Goal: Transaction & Acquisition: Purchase product/service

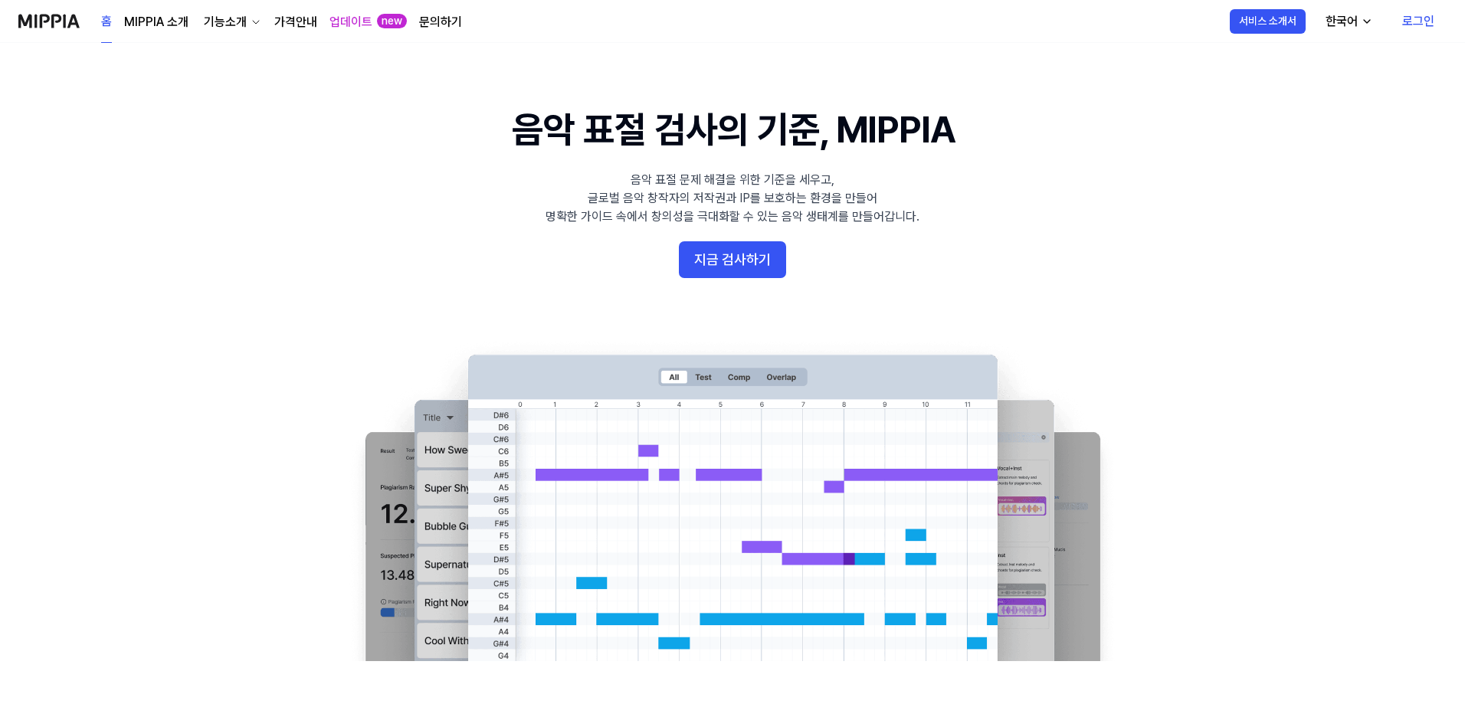
click at [1417, 18] on link "로그인" at bounding box center [1418, 21] width 57 height 43
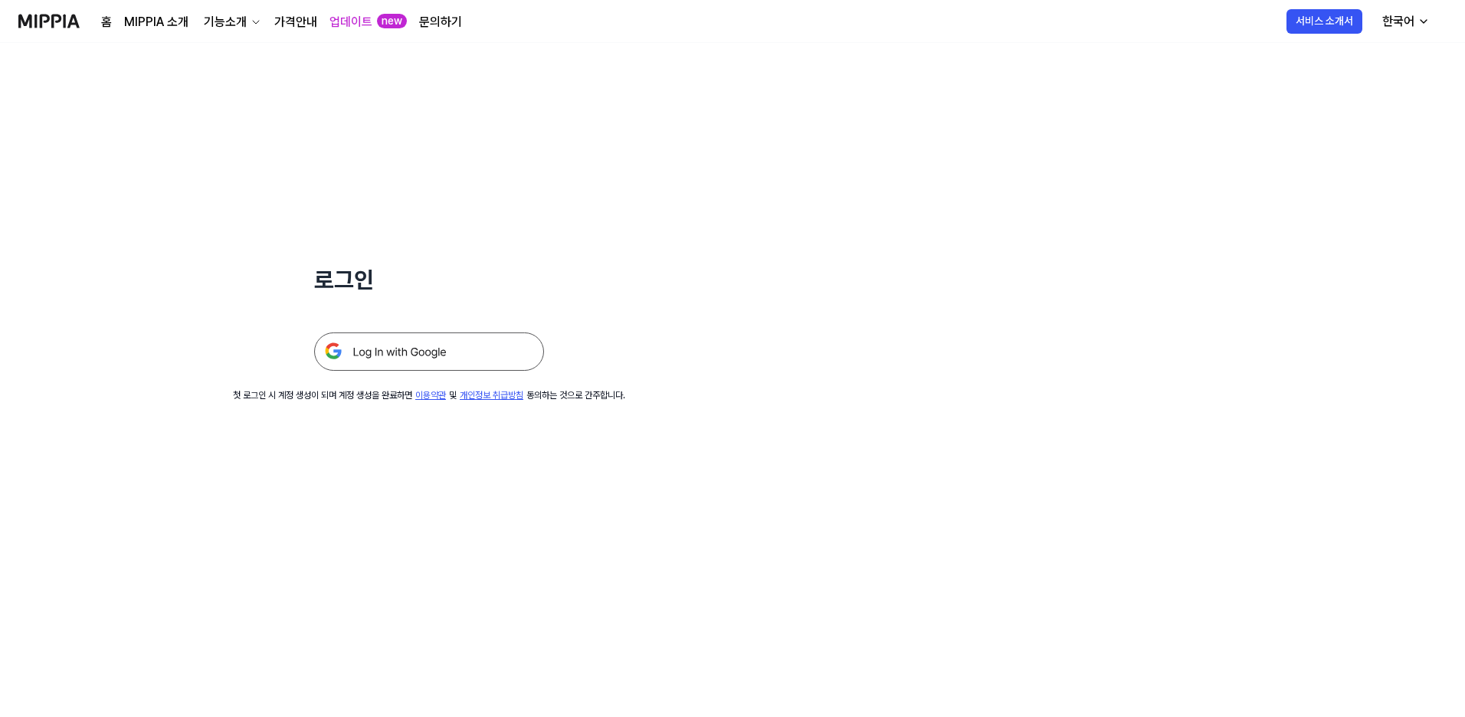
click at [423, 346] on img at bounding box center [429, 352] width 230 height 38
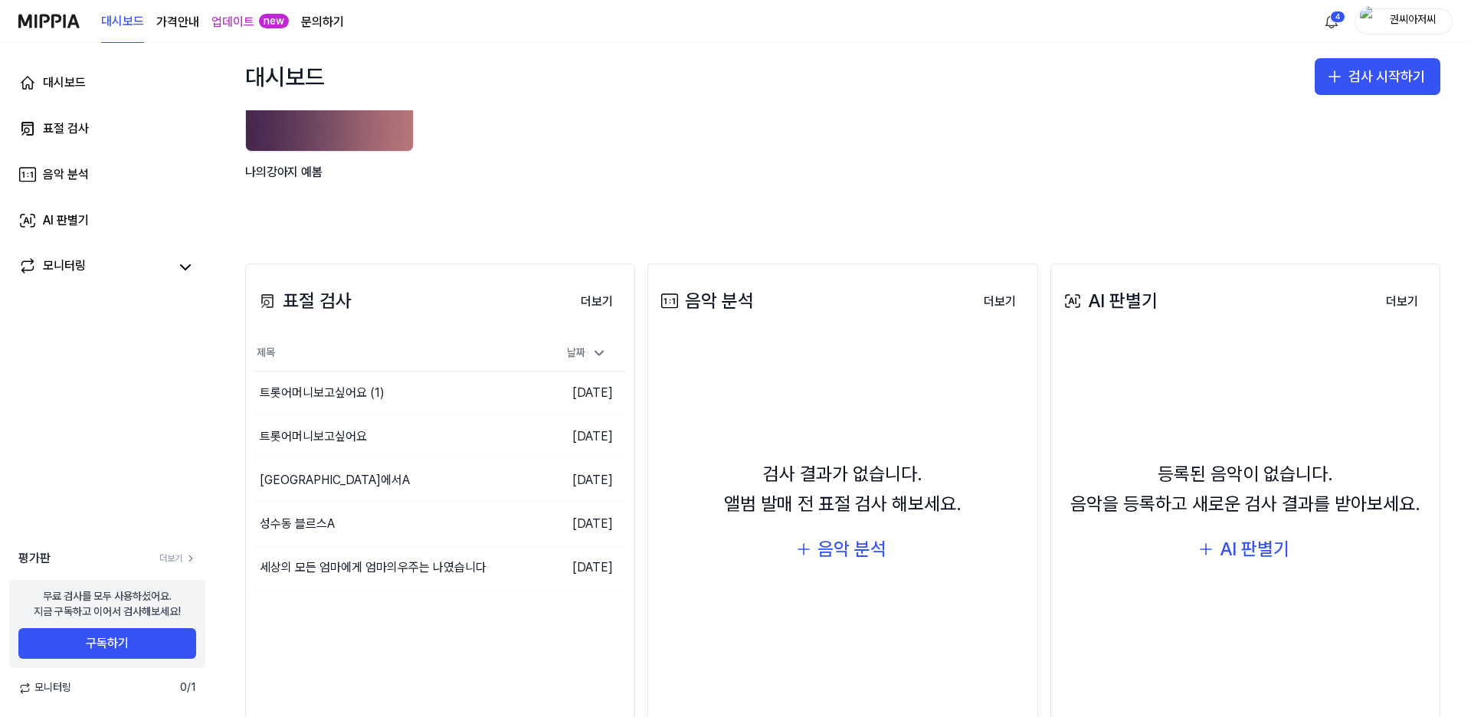
scroll to position [153, 0]
click at [231, 18] on link "업데이트" at bounding box center [232, 22] width 43 height 18
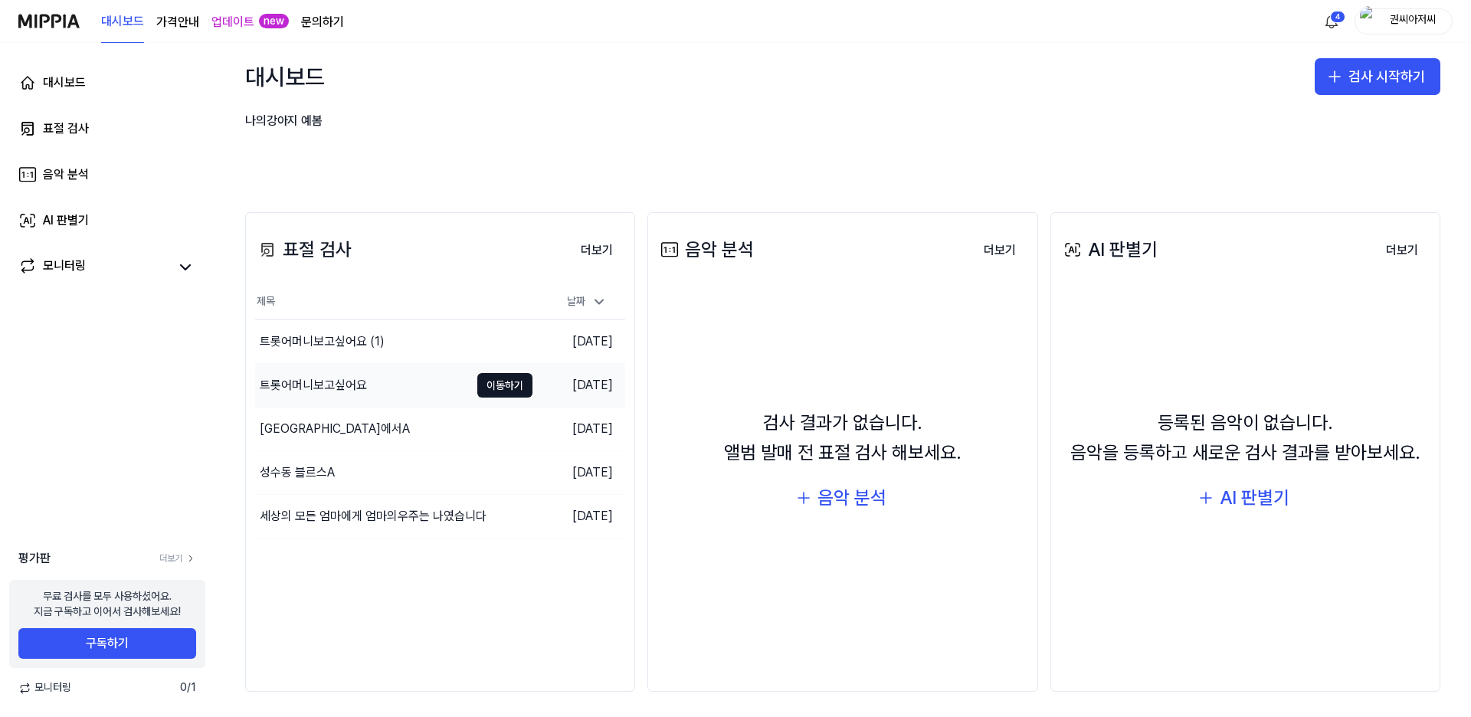
scroll to position [208, 0]
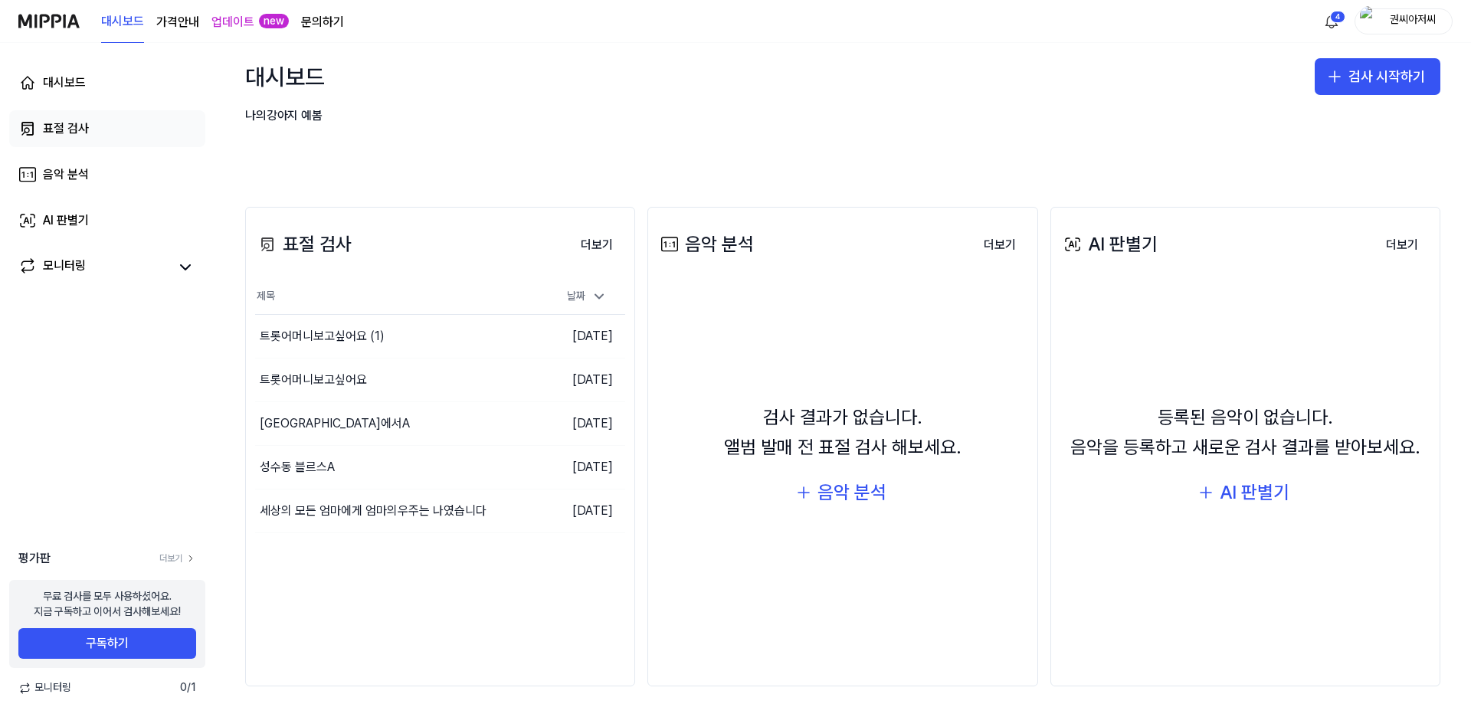
click at [69, 128] on div "표절 검사" at bounding box center [66, 129] width 46 height 18
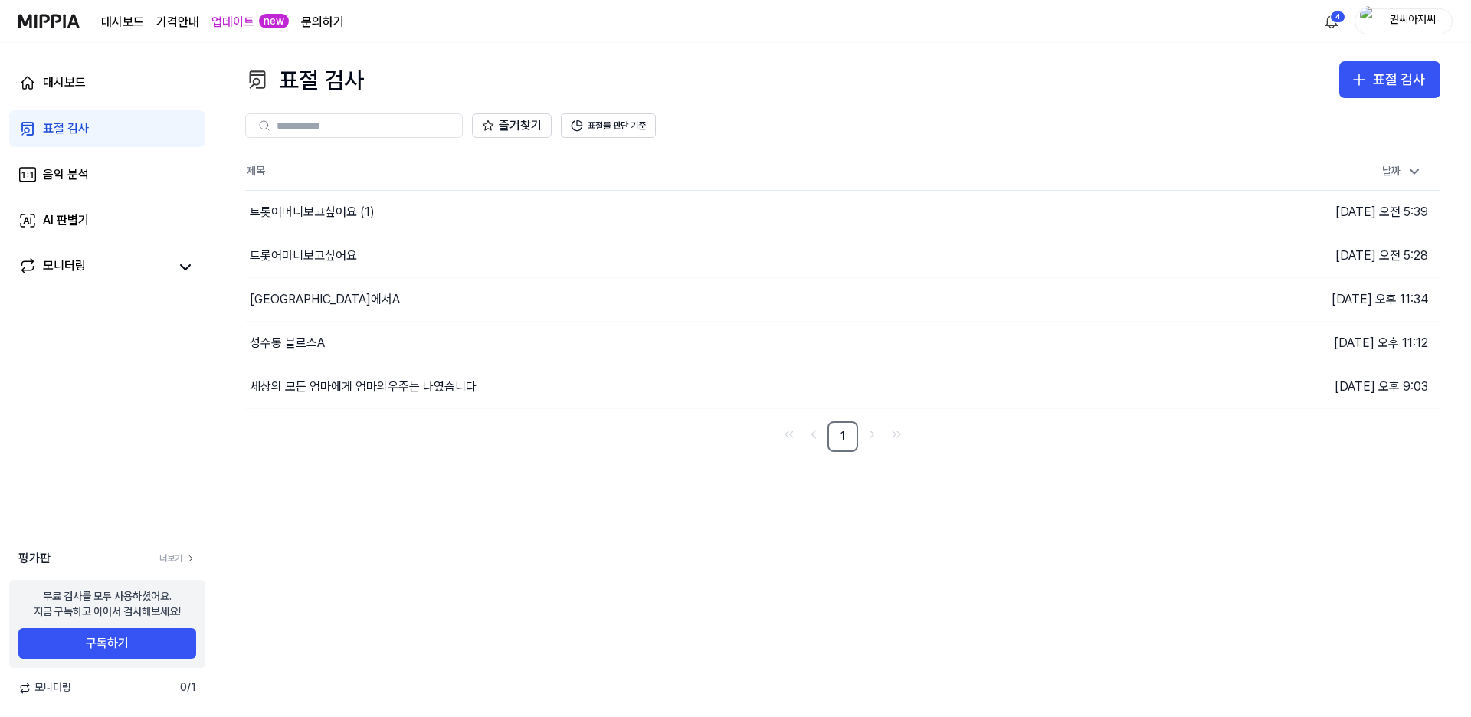
drag, startPoint x: 816, startPoint y: 80, endPoint x: 825, endPoint y: 86, distance: 11.1
click at [819, 80] on div "표절 검사 표절 검사" at bounding box center [842, 79] width 1195 height 37
click at [1367, 78] on icon "button" at bounding box center [1359, 79] width 18 height 18
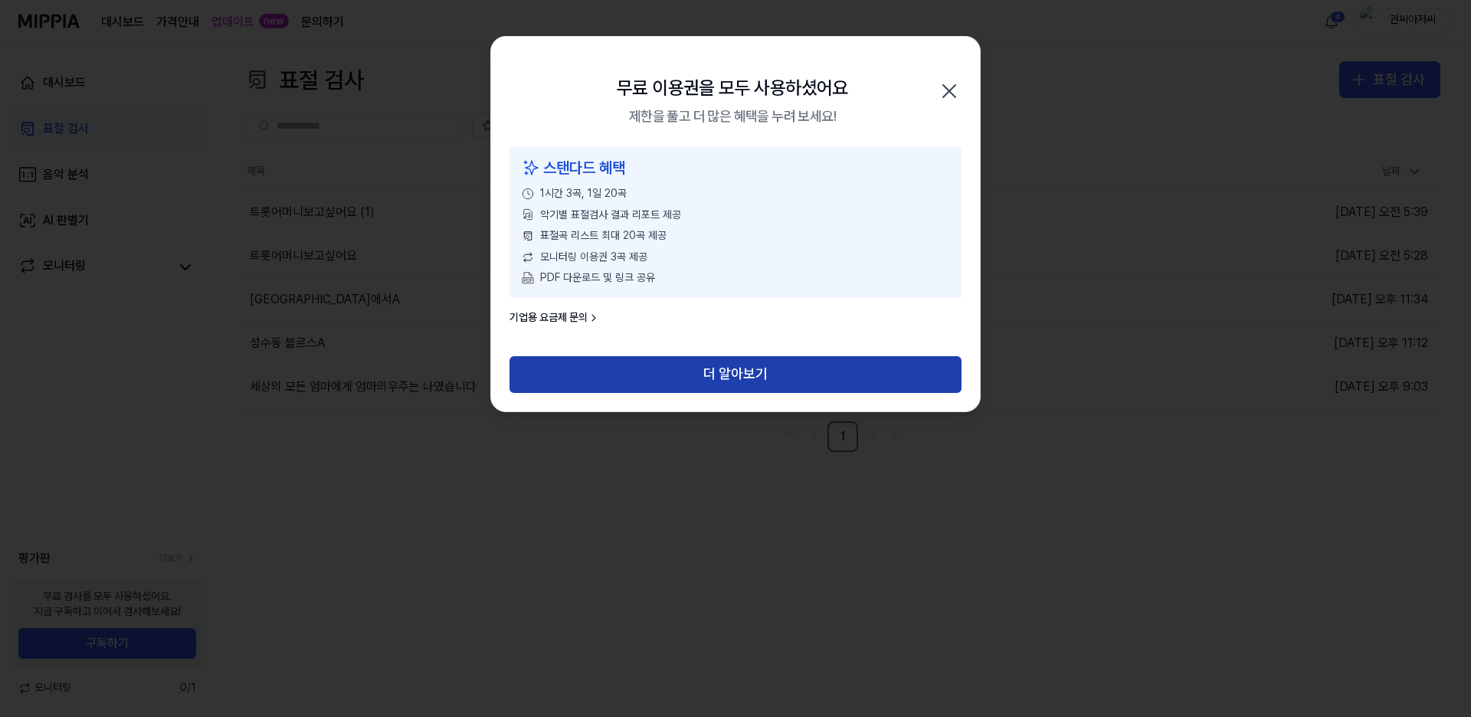
click at [740, 371] on button "더 알아보기" at bounding box center [736, 374] width 452 height 37
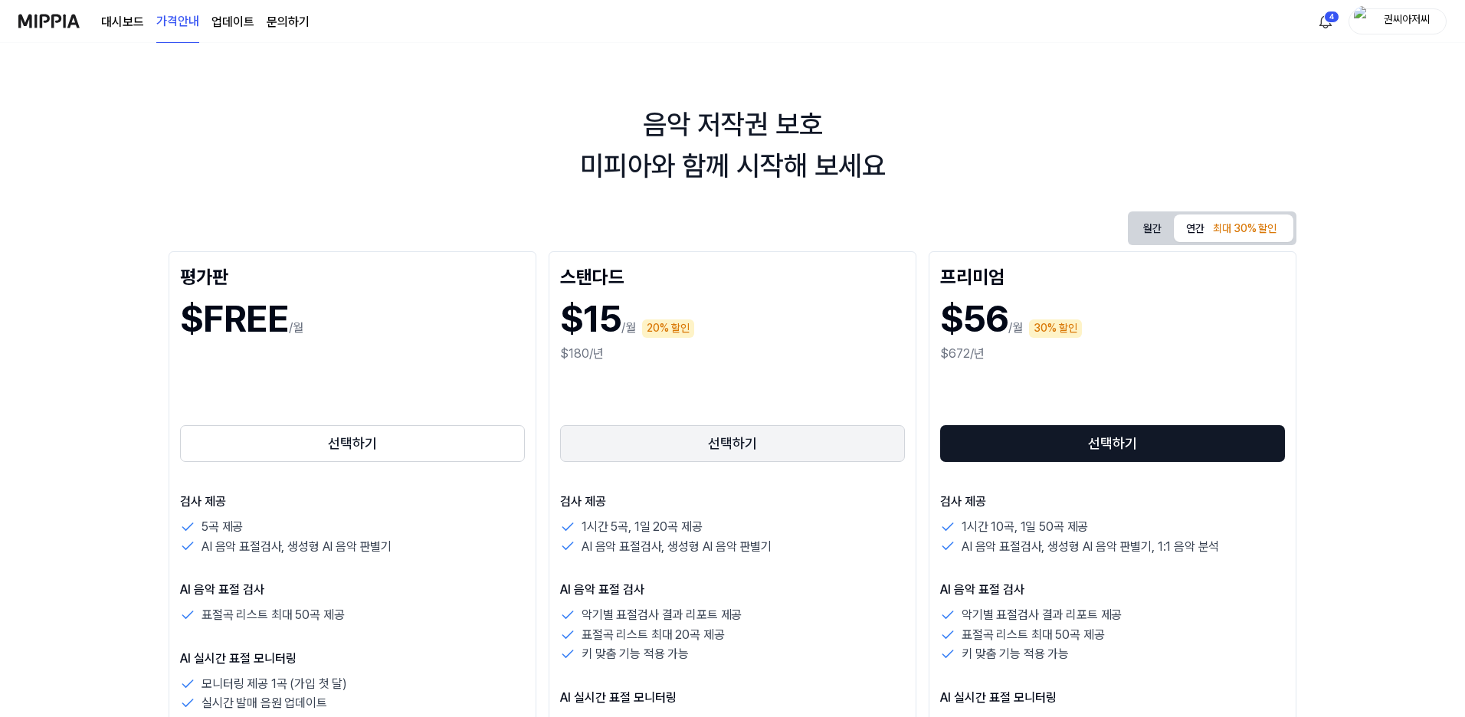
click at [739, 444] on button "선택하기" at bounding box center [732, 443] width 345 height 37
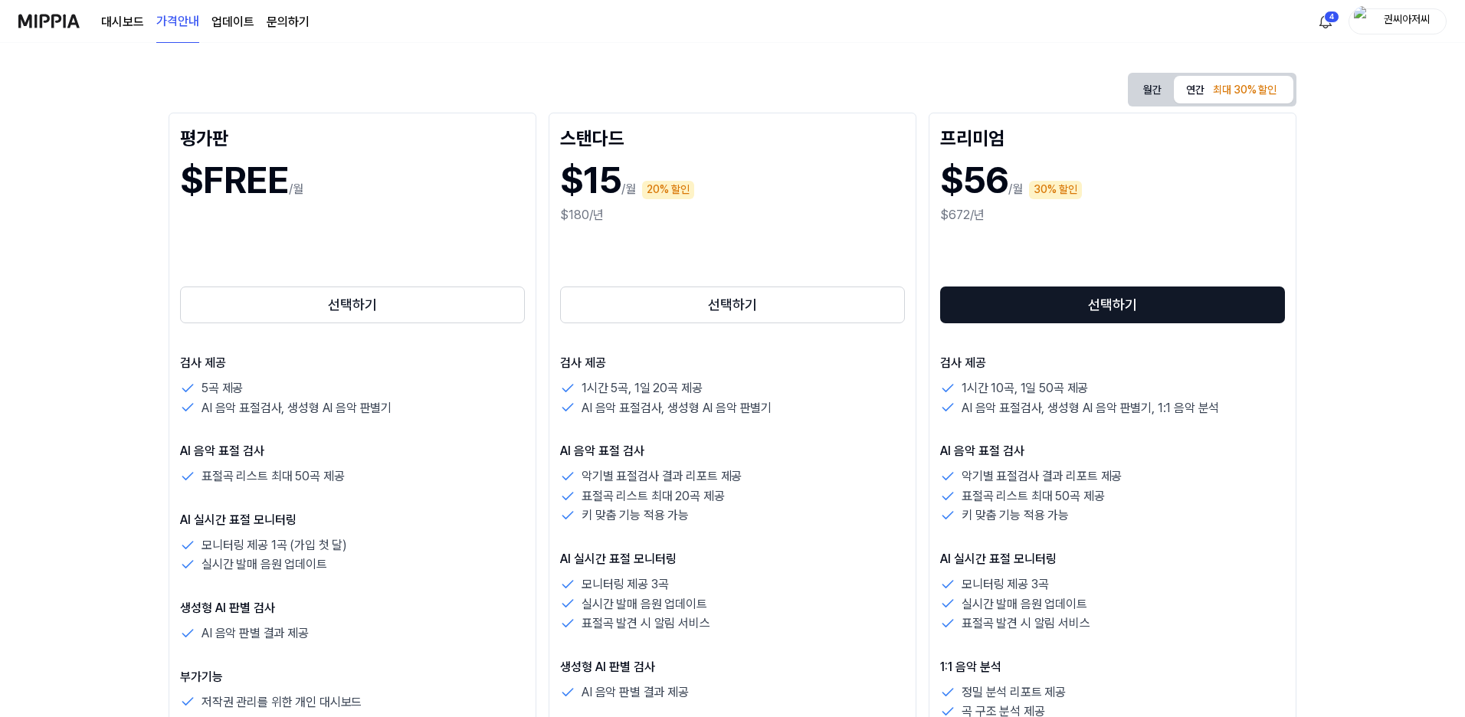
scroll to position [153, 0]
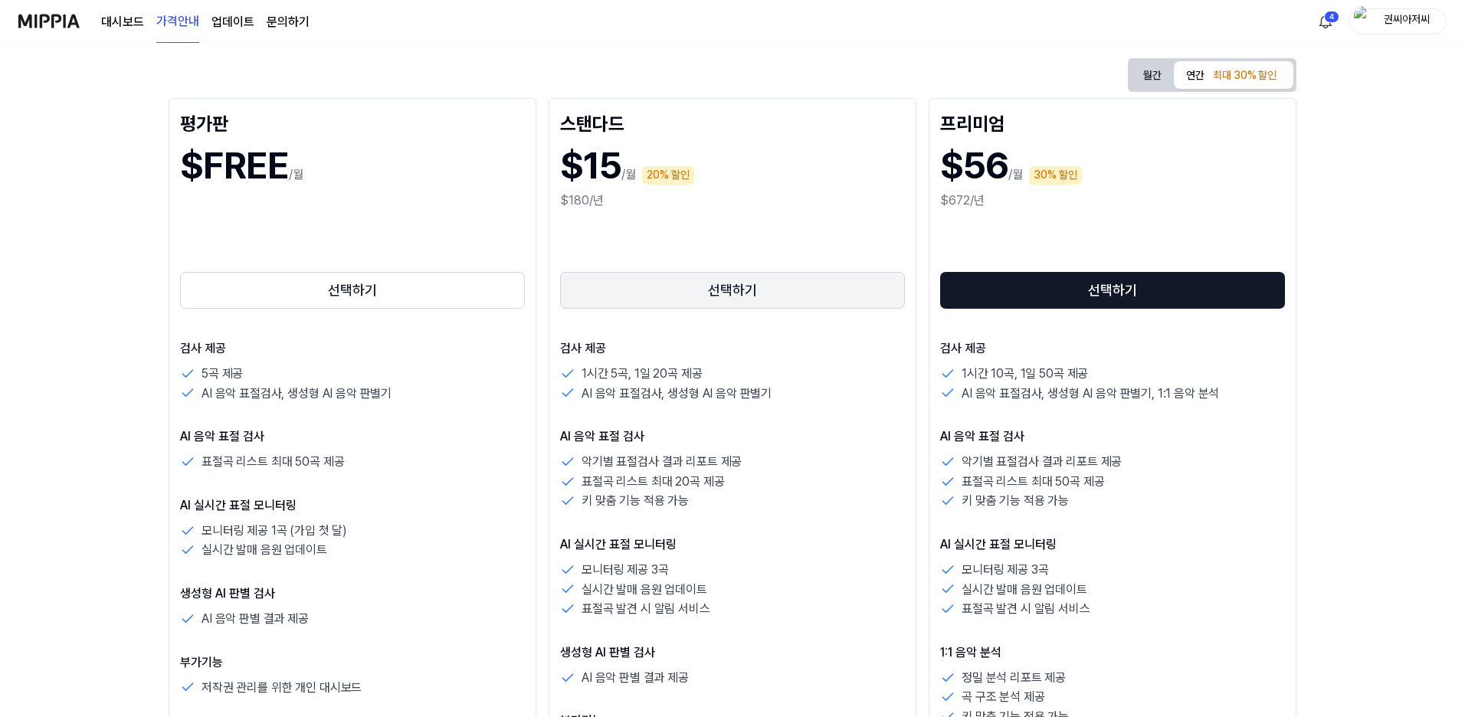
click at [752, 294] on button "선택하기" at bounding box center [732, 290] width 345 height 37
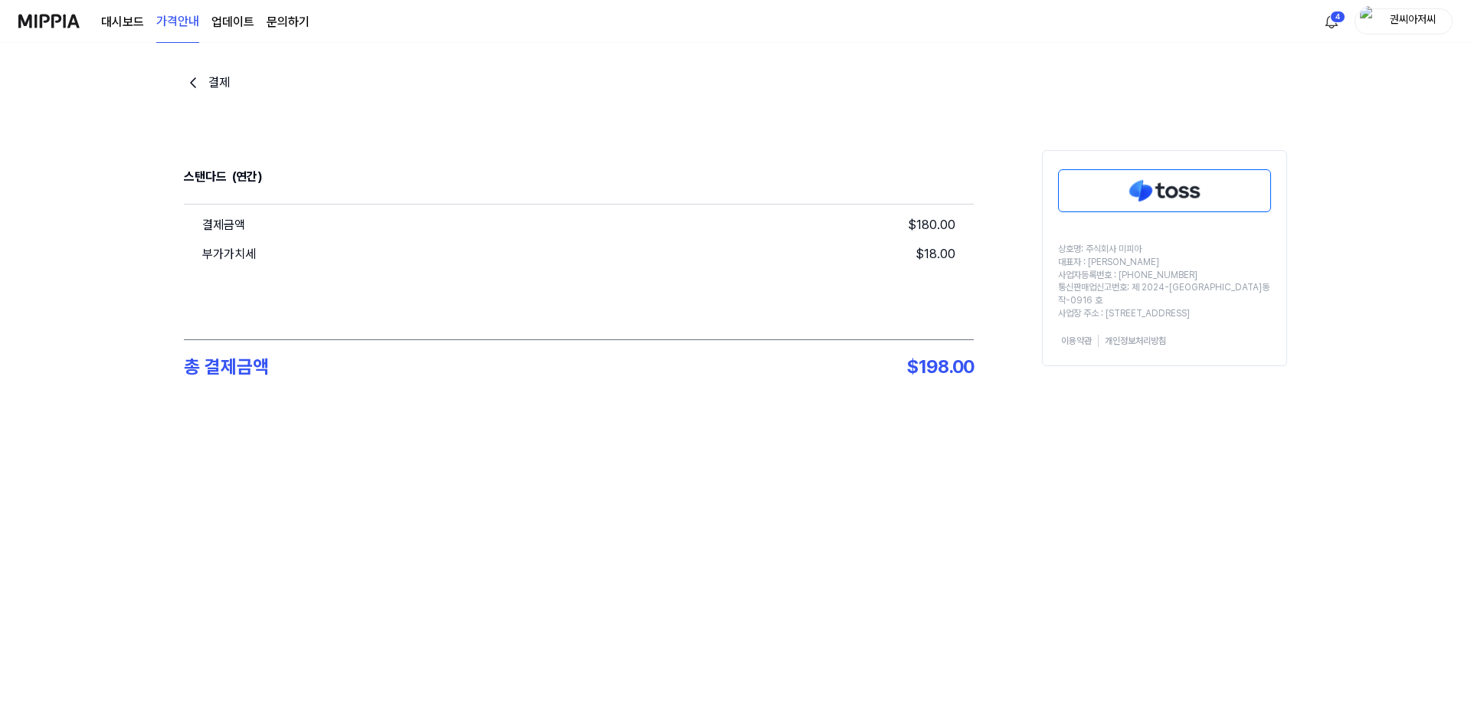
click at [1172, 187] on img at bounding box center [1164, 190] width 211 height 41
click at [1364, 90] on div "결제 스탠다드 (연간) 결제금액 $ 180.00 부가가치세 $ 18.00 총 결제금액 $ 198.00 상호명: 주식회사 미피아 대표자 : 오찬…" at bounding box center [735, 264] width 1471 height 443
click at [1147, 183] on img at bounding box center [1164, 190] width 211 height 41
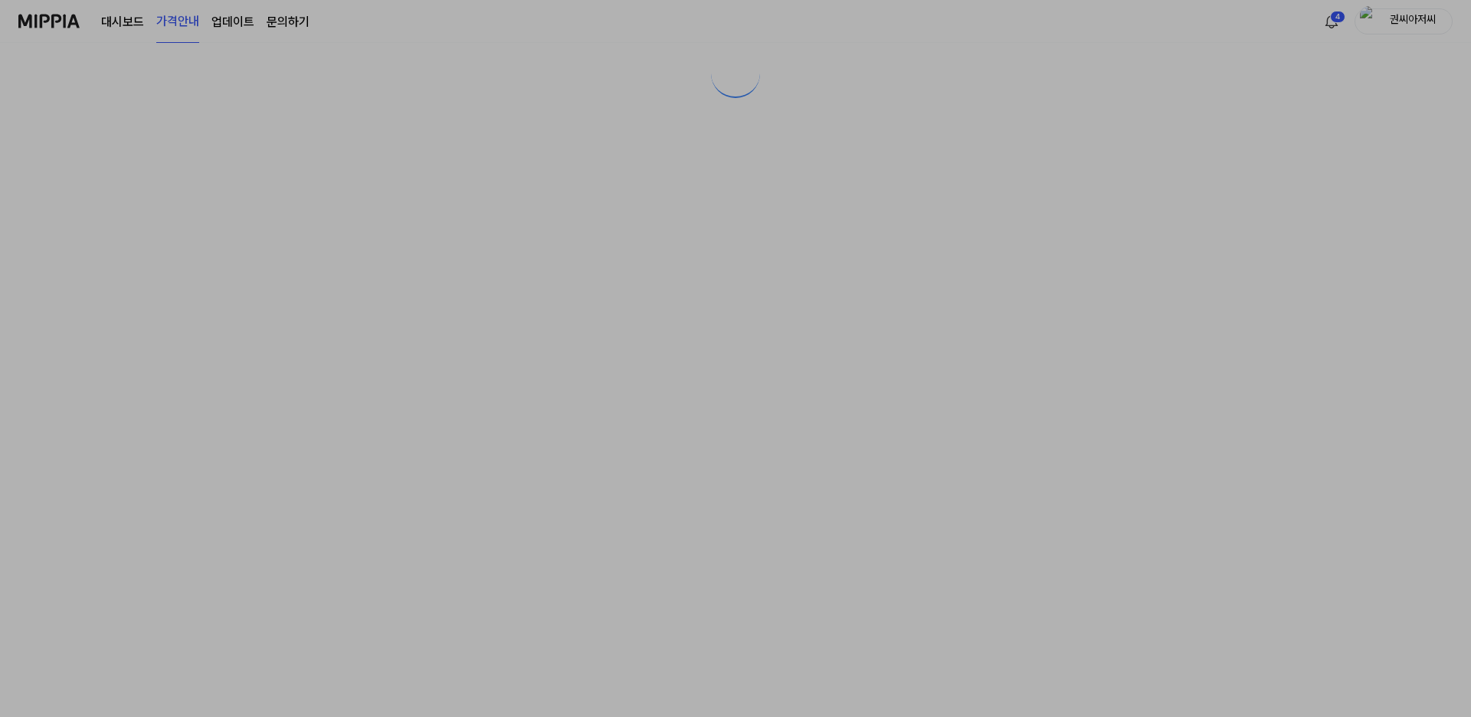
drag, startPoint x: 1224, startPoint y: 57, endPoint x: 1192, endPoint y: 68, distance: 33.5
click at [1222, 57] on div at bounding box center [735, 50] width 1471 height 100
click at [1422, 18] on div at bounding box center [735, 50] width 1471 height 100
drag, startPoint x: 1422, startPoint y: 18, endPoint x: 1149, endPoint y: 116, distance: 289.9
click at [1149, 116] on div at bounding box center [735, 358] width 1471 height 717
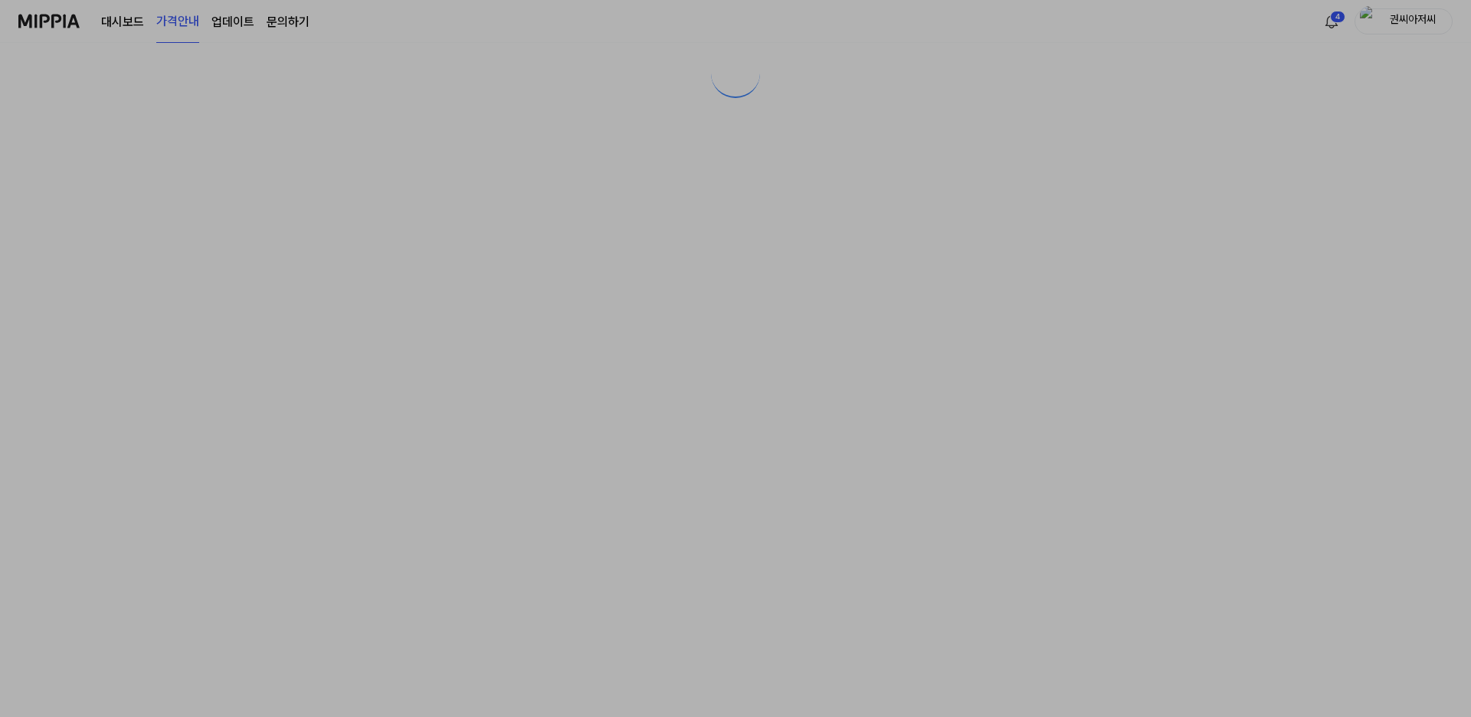
click at [1420, 18] on div at bounding box center [735, 50] width 1471 height 100
drag, startPoint x: 1420, startPoint y: 18, endPoint x: 1169, endPoint y: 59, distance: 253.9
click at [1154, 57] on div at bounding box center [735, 50] width 1471 height 100
click at [1408, 16] on div at bounding box center [735, 50] width 1471 height 100
click at [1330, 21] on div at bounding box center [735, 50] width 1471 height 100
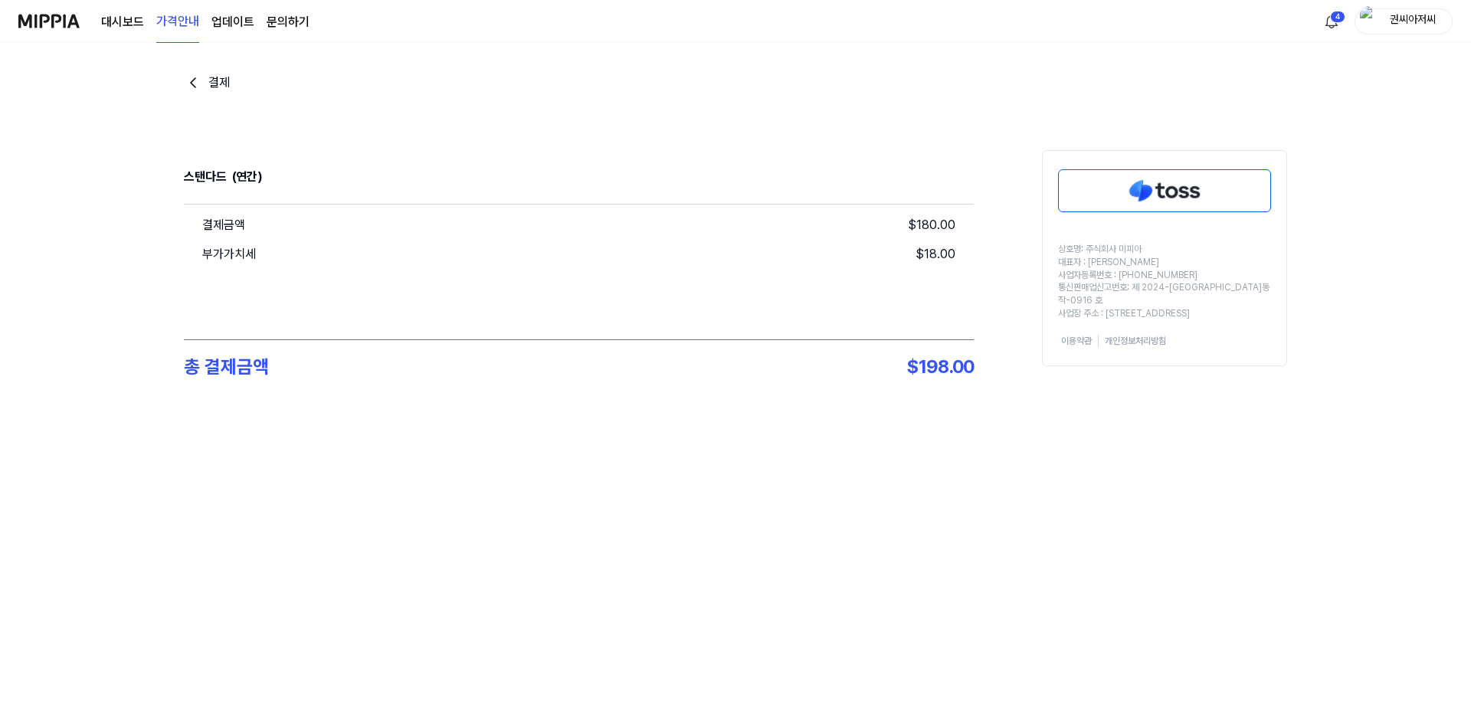
click at [1371, 175] on div "결제 스탠다드 (연간) 결제금액 $ 180.00 부가가치세 $ 18.00 총 결제금액 $ 198.00 상호명: 주식회사 미피아 대표자 : 오찬…" at bounding box center [735, 264] width 1471 height 443
drag, startPoint x: 1414, startPoint y: 18, endPoint x: 1129, endPoint y: 57, distance: 287.7
click at [1085, 52] on div "결제 스탠다드 (연간) 결제금액 $ 180.00 부가가치세 $ 18.00 총 결제금액 $ 198.00 상호명: 주식회사 미피아 대표자 : 오찬…" at bounding box center [735, 264] width 1103 height 443
click at [1374, 20] on img "button" at bounding box center [1369, 21] width 18 height 31
click at [1296, 132] on button "로그아웃" at bounding box center [1355, 134] width 176 height 15
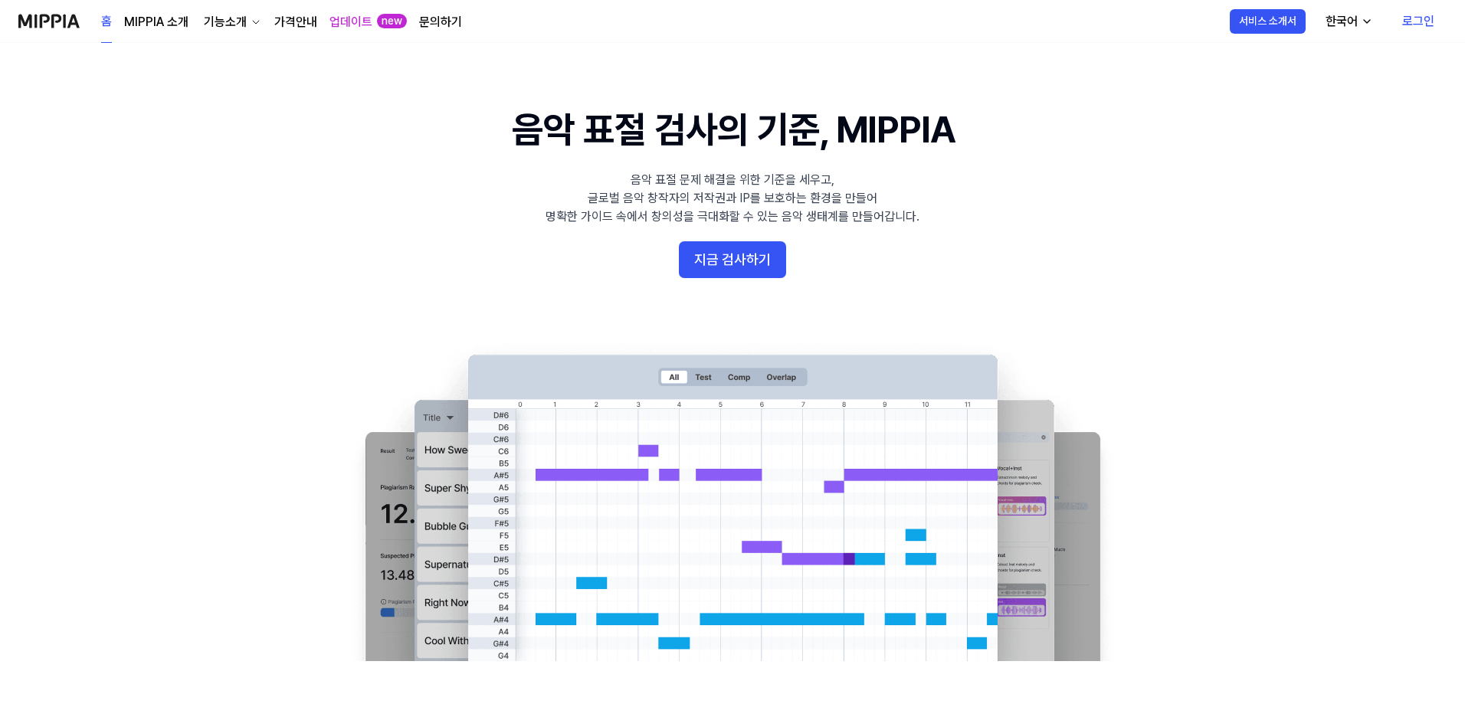
click at [1424, 20] on link "로그인" at bounding box center [1418, 21] width 57 height 43
click at [1431, 24] on link "로그인" at bounding box center [1418, 21] width 57 height 43
click at [731, 257] on button "지금 검사하기" at bounding box center [732, 259] width 107 height 37
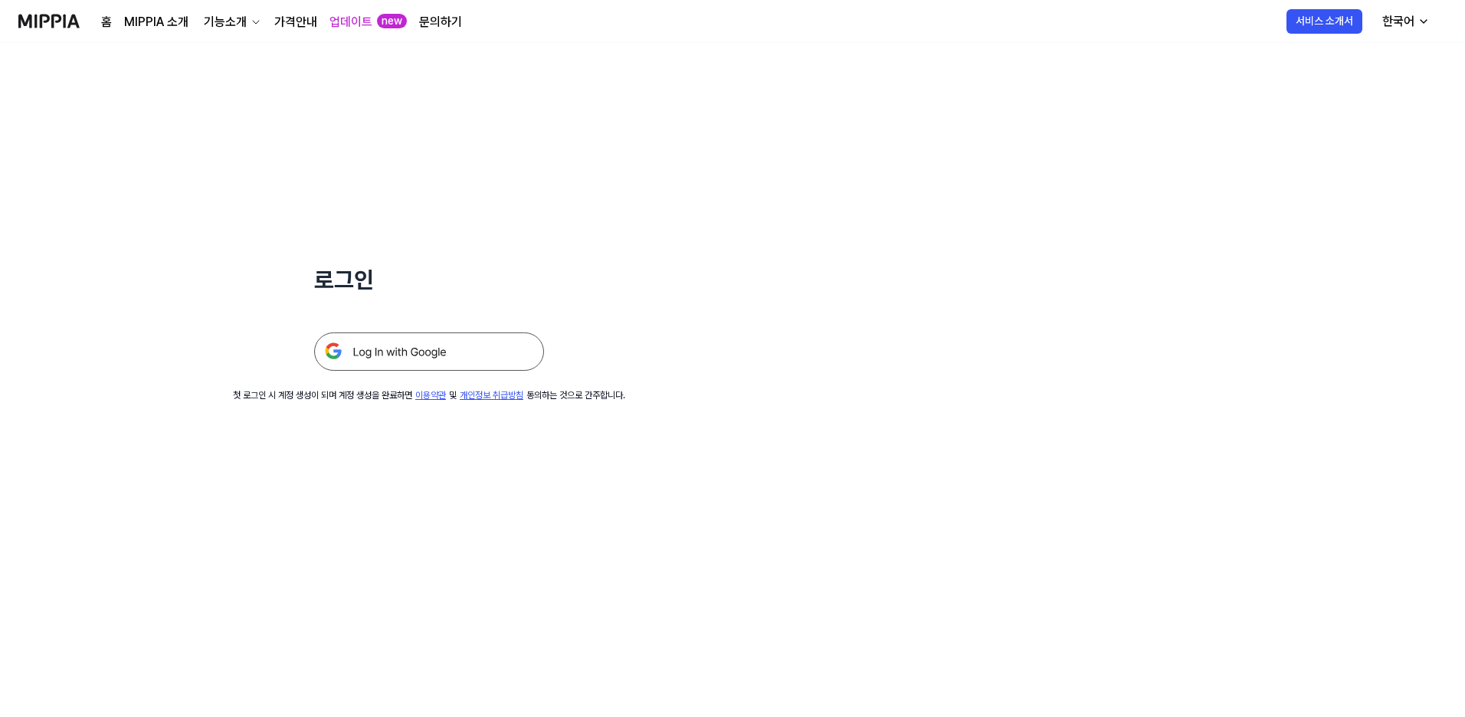
click at [447, 354] on img at bounding box center [429, 352] width 230 height 38
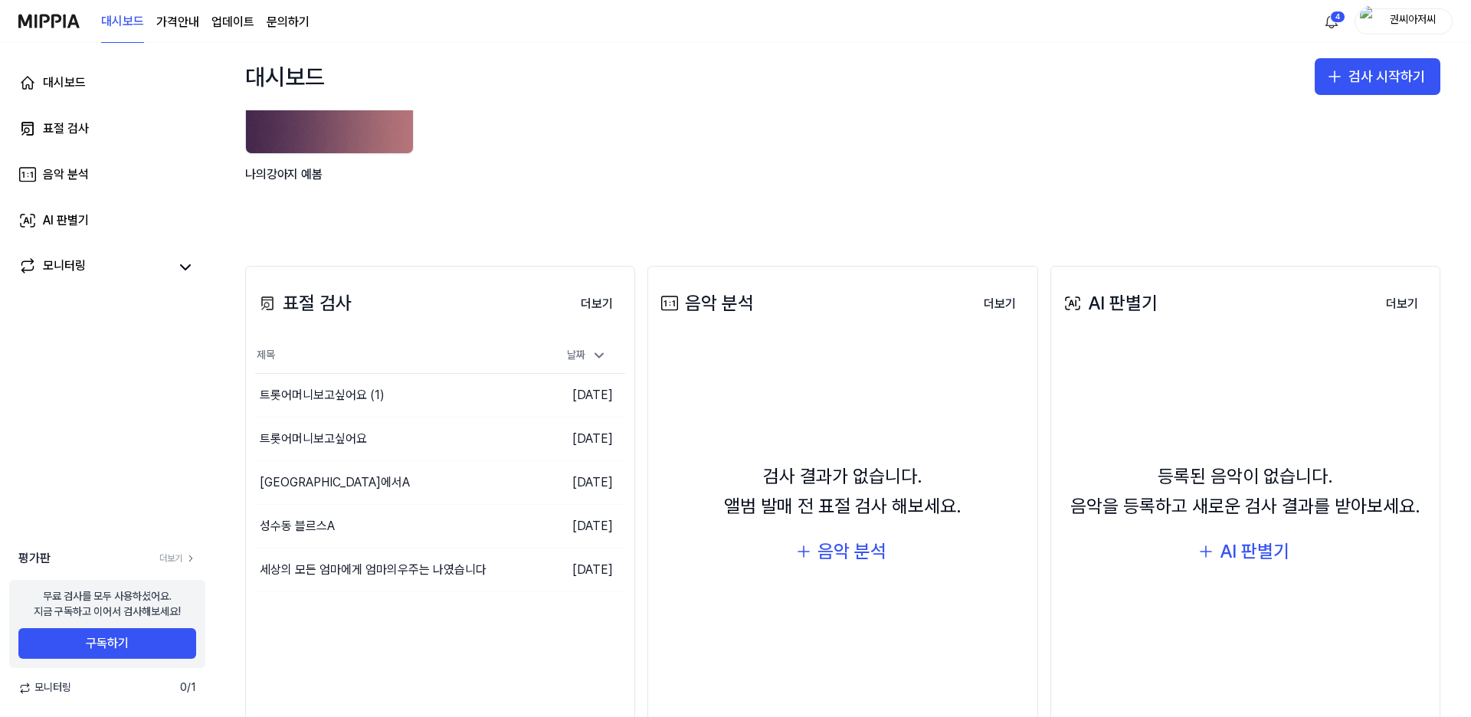
scroll to position [153, 0]
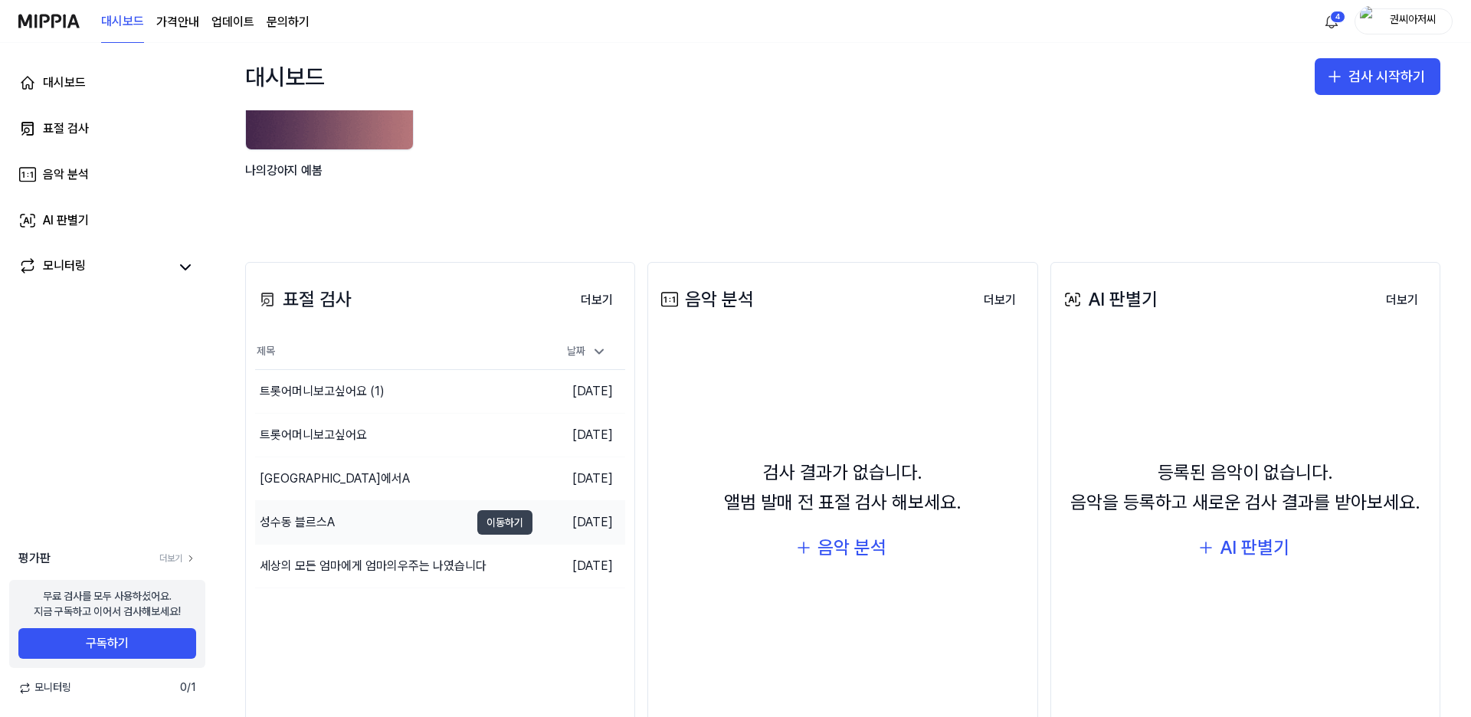
click at [510, 521] on button "이동하기" at bounding box center [504, 522] width 55 height 25
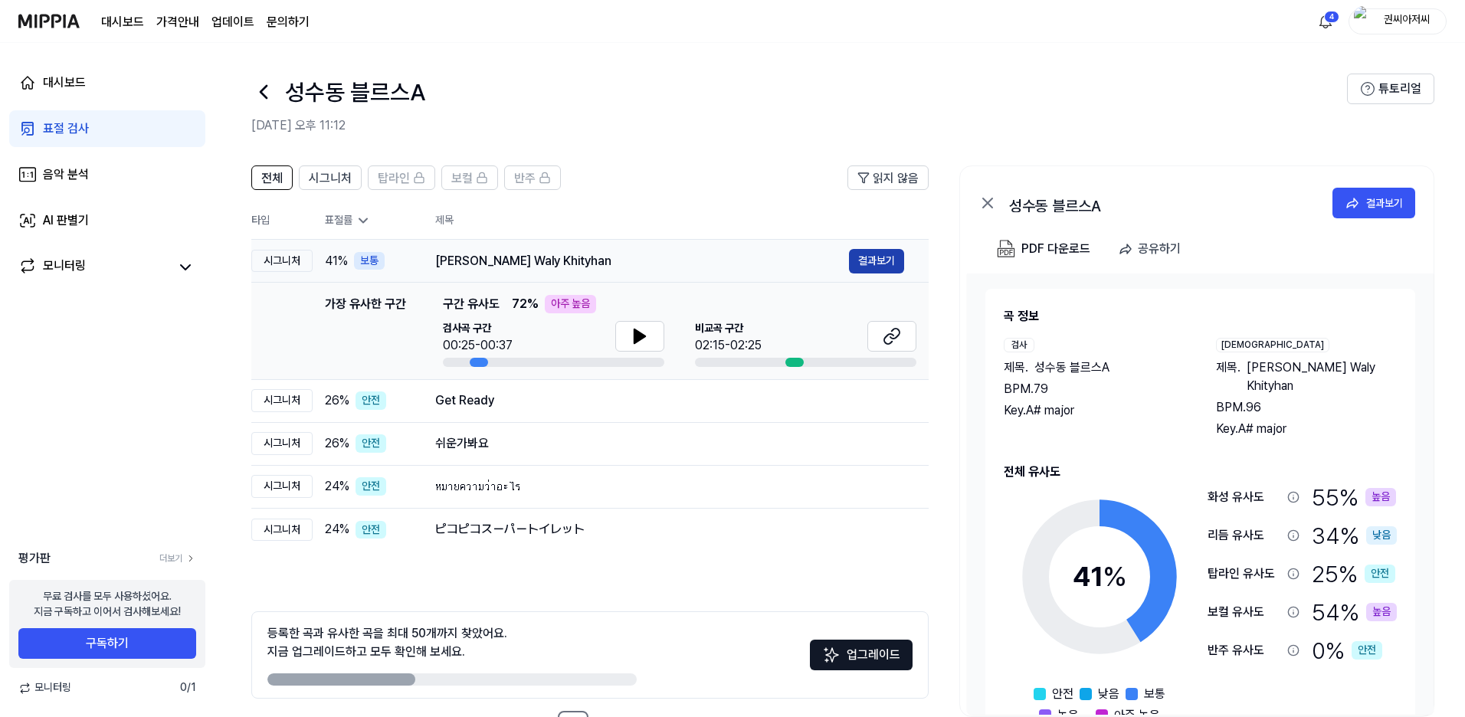
click at [886, 258] on button "결과보기" at bounding box center [876, 261] width 55 height 25
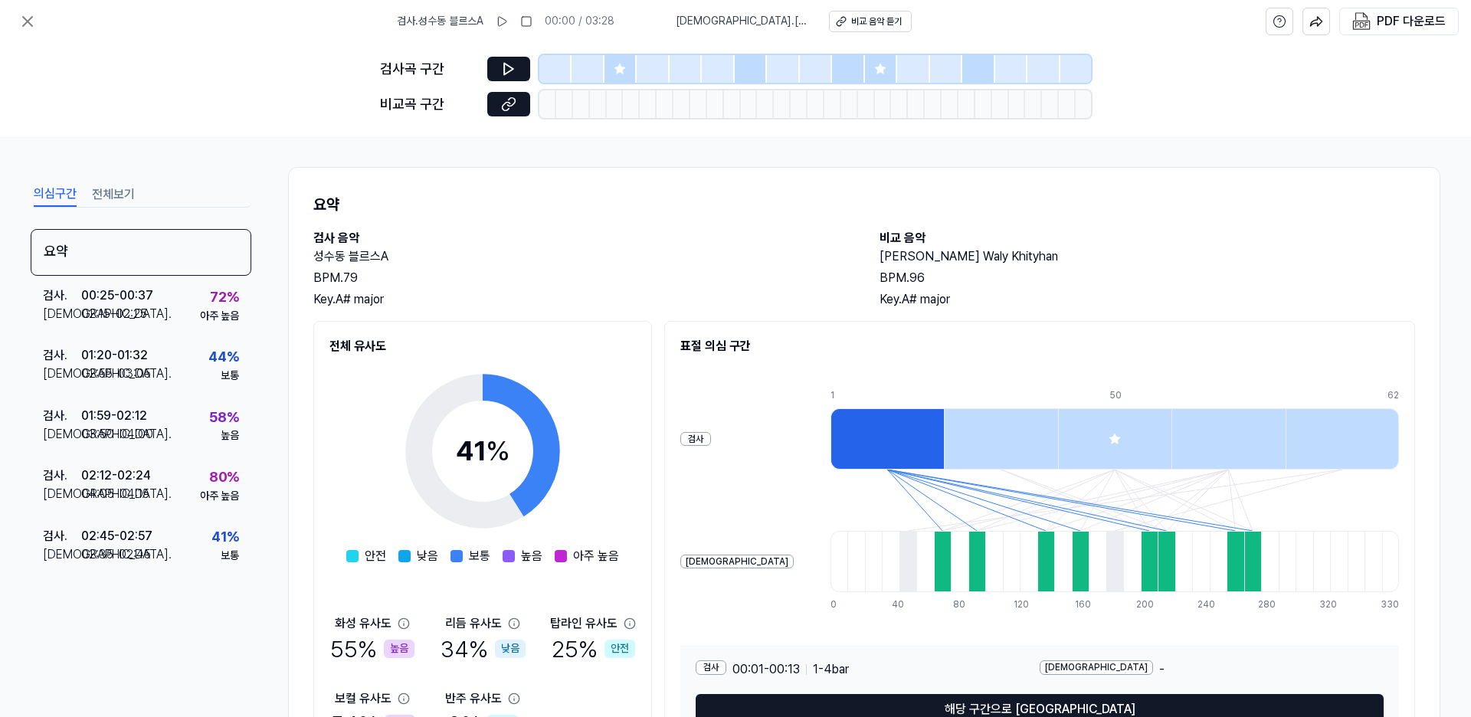
click at [221, 76] on div "검사곡 구간 비교곡 구간" at bounding box center [735, 89] width 1471 height 93
